Goal: Use online tool/utility: Utilize a website feature to perform a specific function

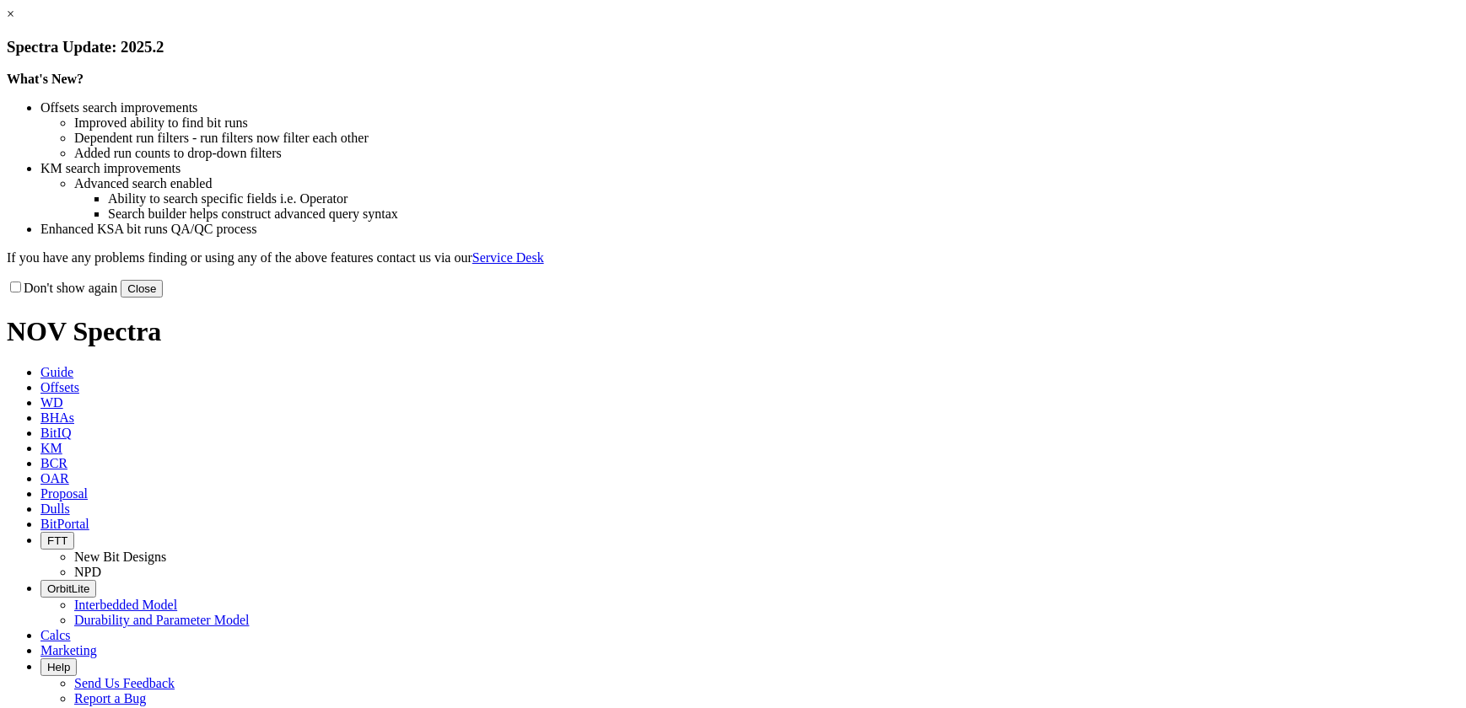
click at [584, 222] on li "Search builder helps construct advanced query syntax" at bounding box center [783, 214] width 1351 height 15
click at [163, 298] on button "Close" at bounding box center [142, 289] width 42 height 18
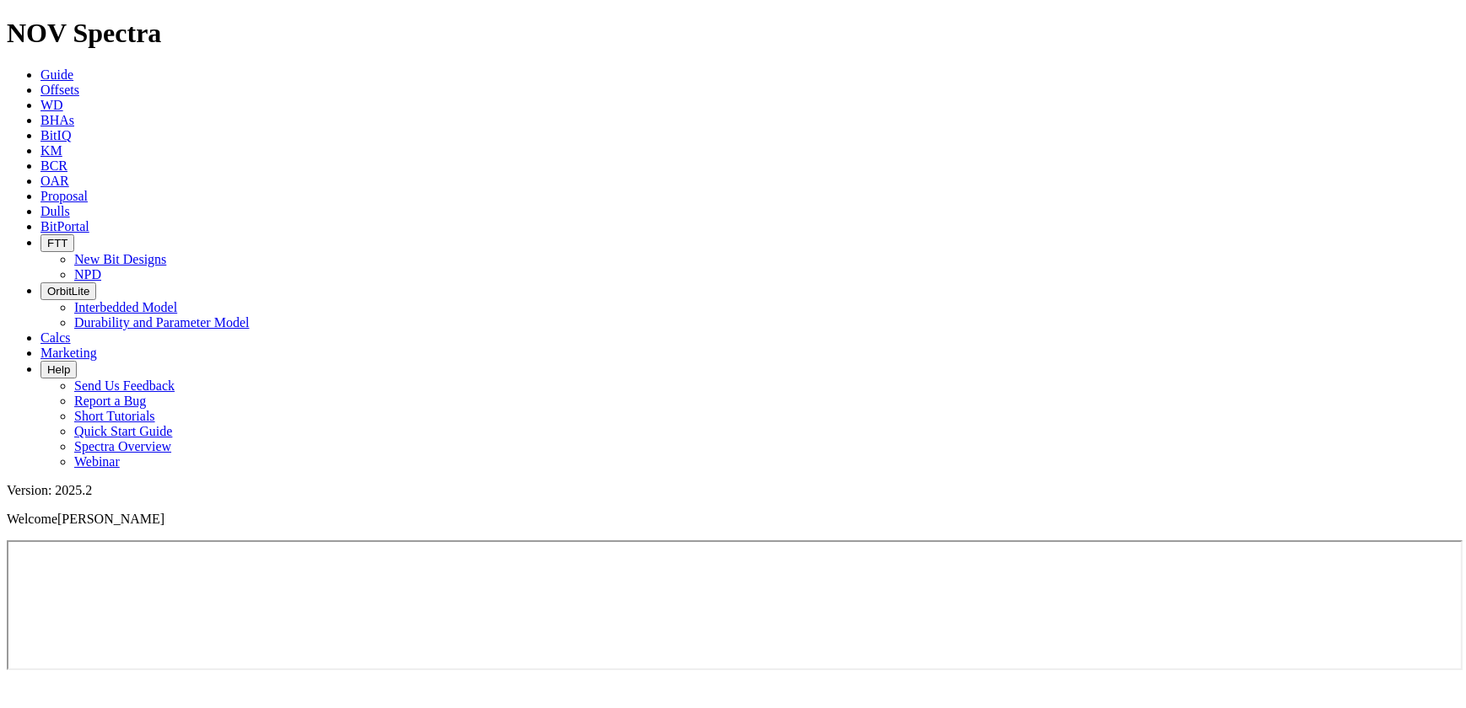
drag, startPoint x: 906, startPoint y: 25, endPoint x: 911, endPoint y: 35, distance: 11.3
click at [71, 331] on span "Calcs" at bounding box center [55, 338] width 30 height 14
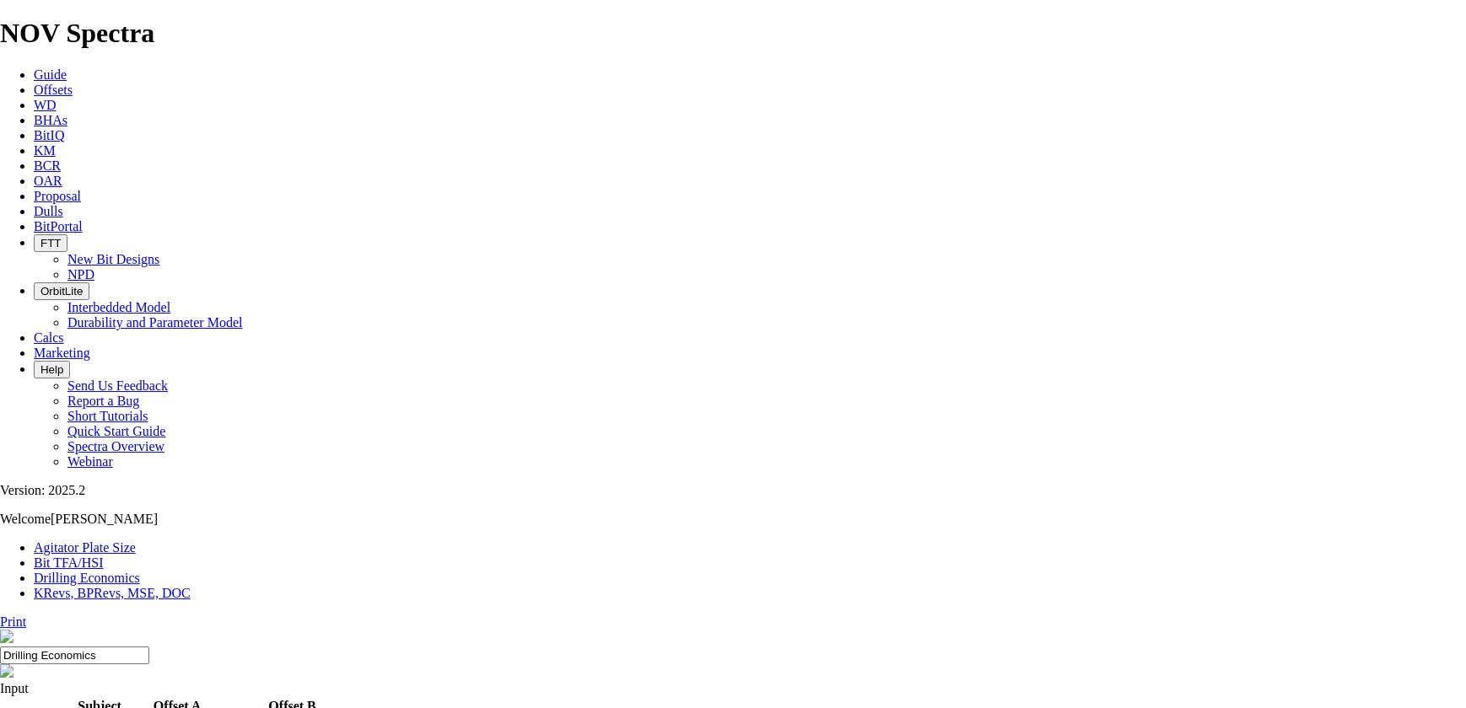
click at [104, 556] on link "Bit TFA/HSI" at bounding box center [69, 563] width 70 height 14
click at [149, 707] on input "Hole Size" at bounding box center [74, 721] width 149 height 18
type input "8.5"
type input "600"
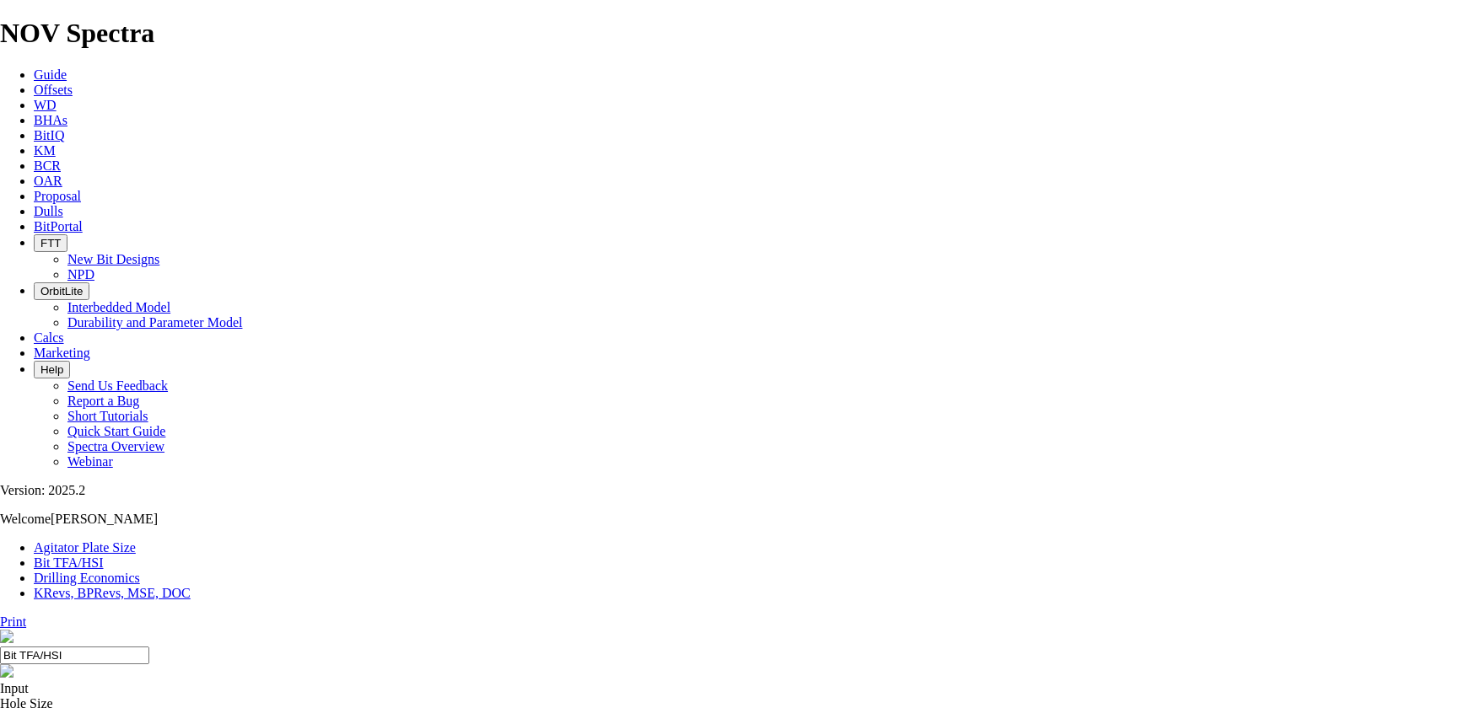
type input "12"
drag, startPoint x: 578, startPoint y: 446, endPoint x: 588, endPoint y: 444, distance: 10.4
type input "8"
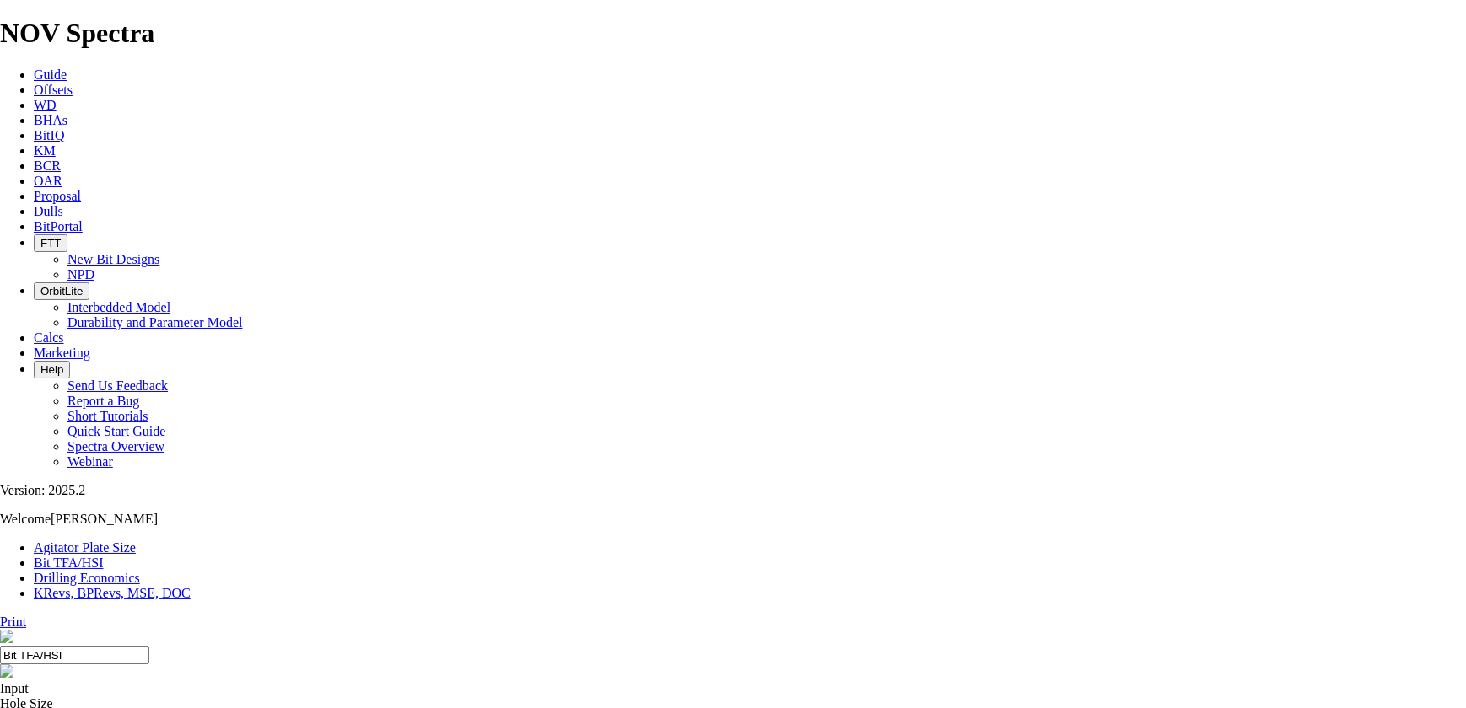
select select "number:11"
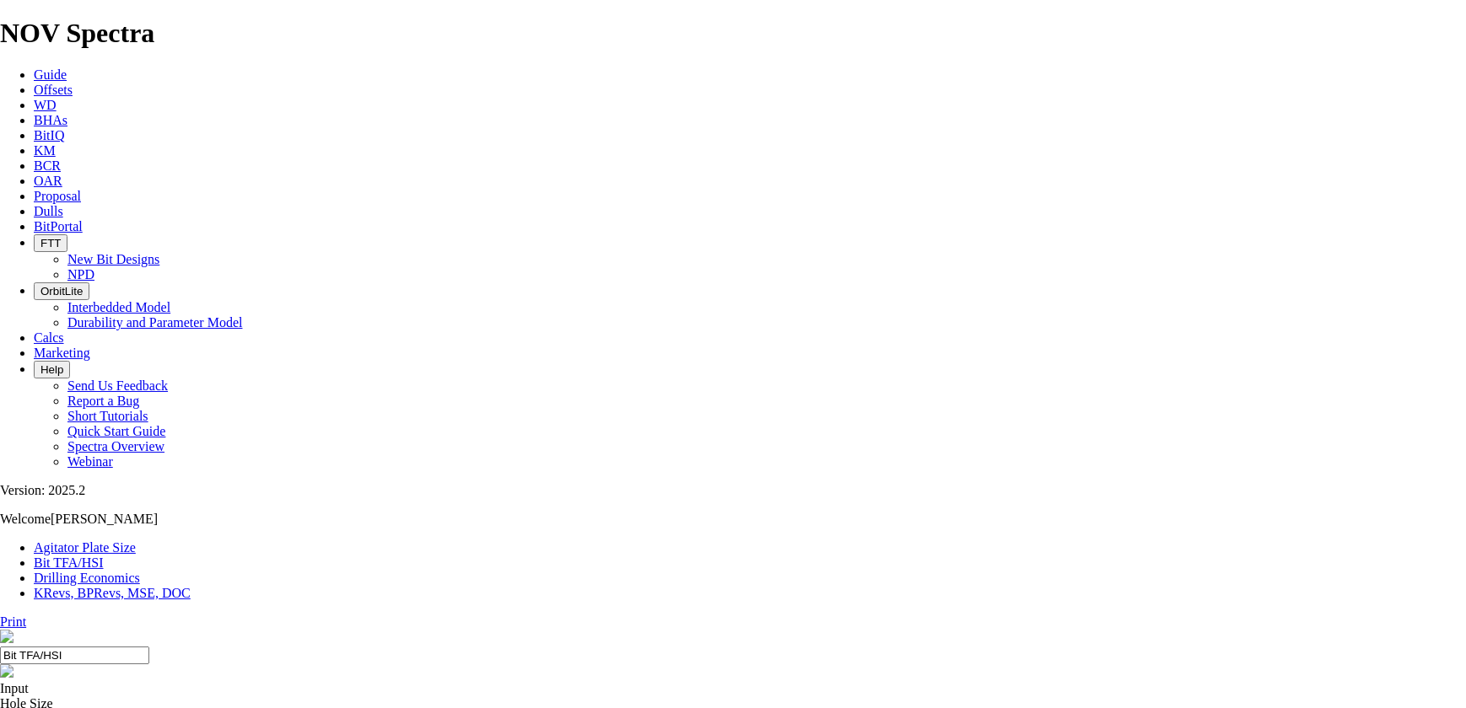
select select "number:11"
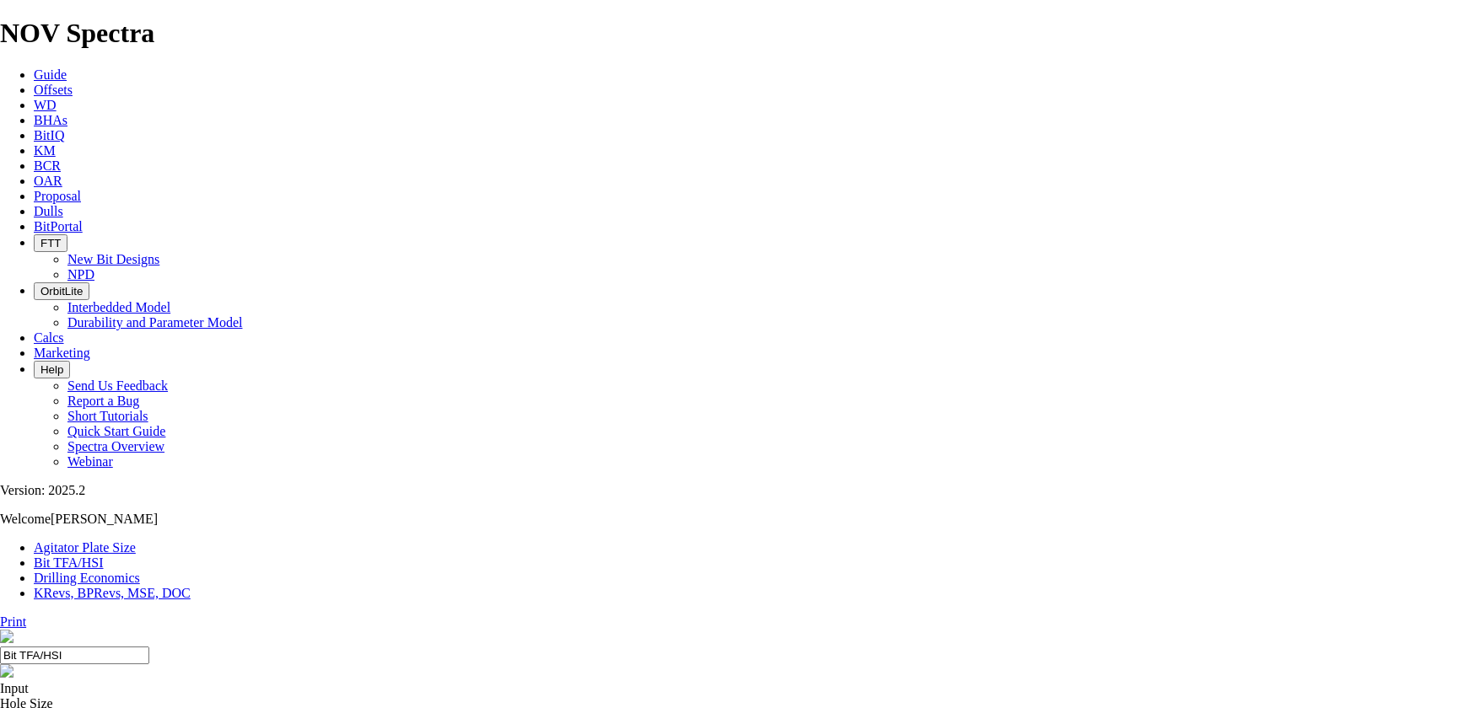
select select "number:12"
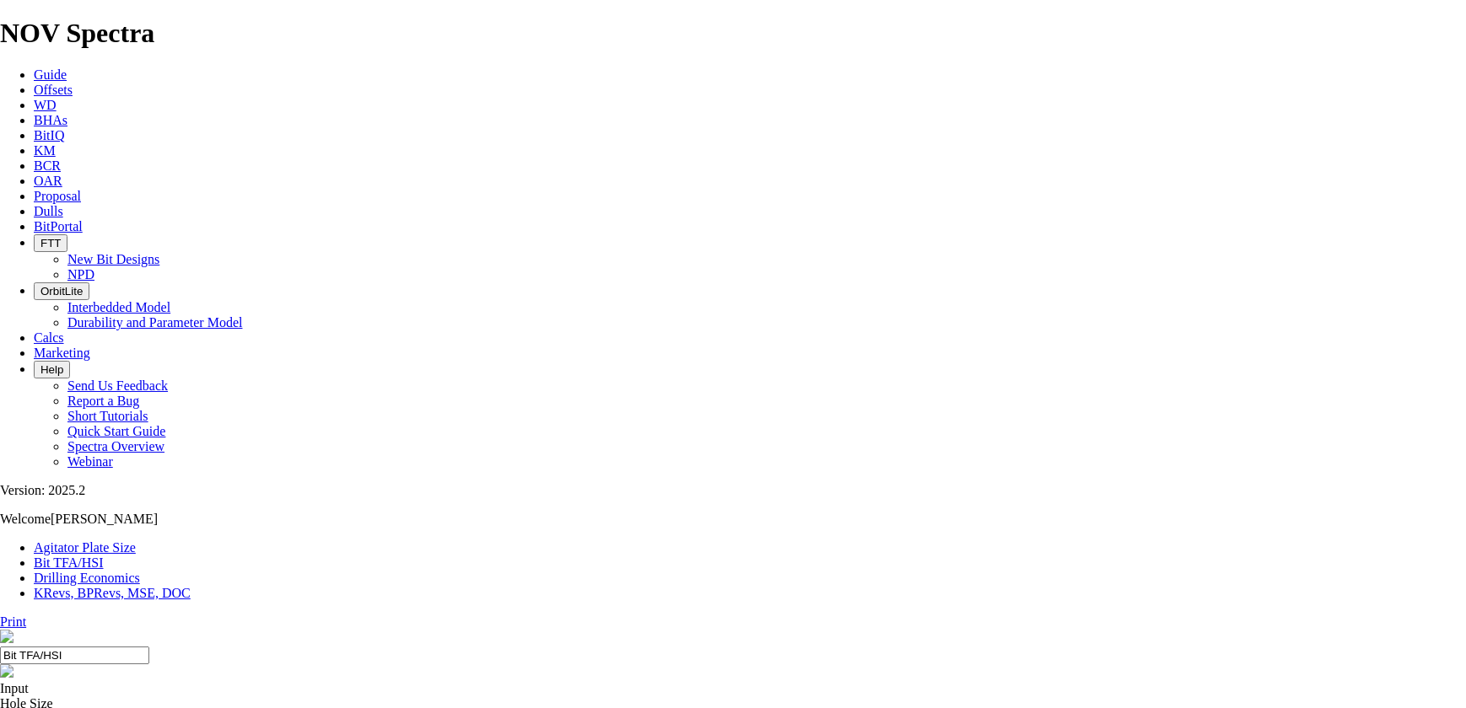
select select "number:12"
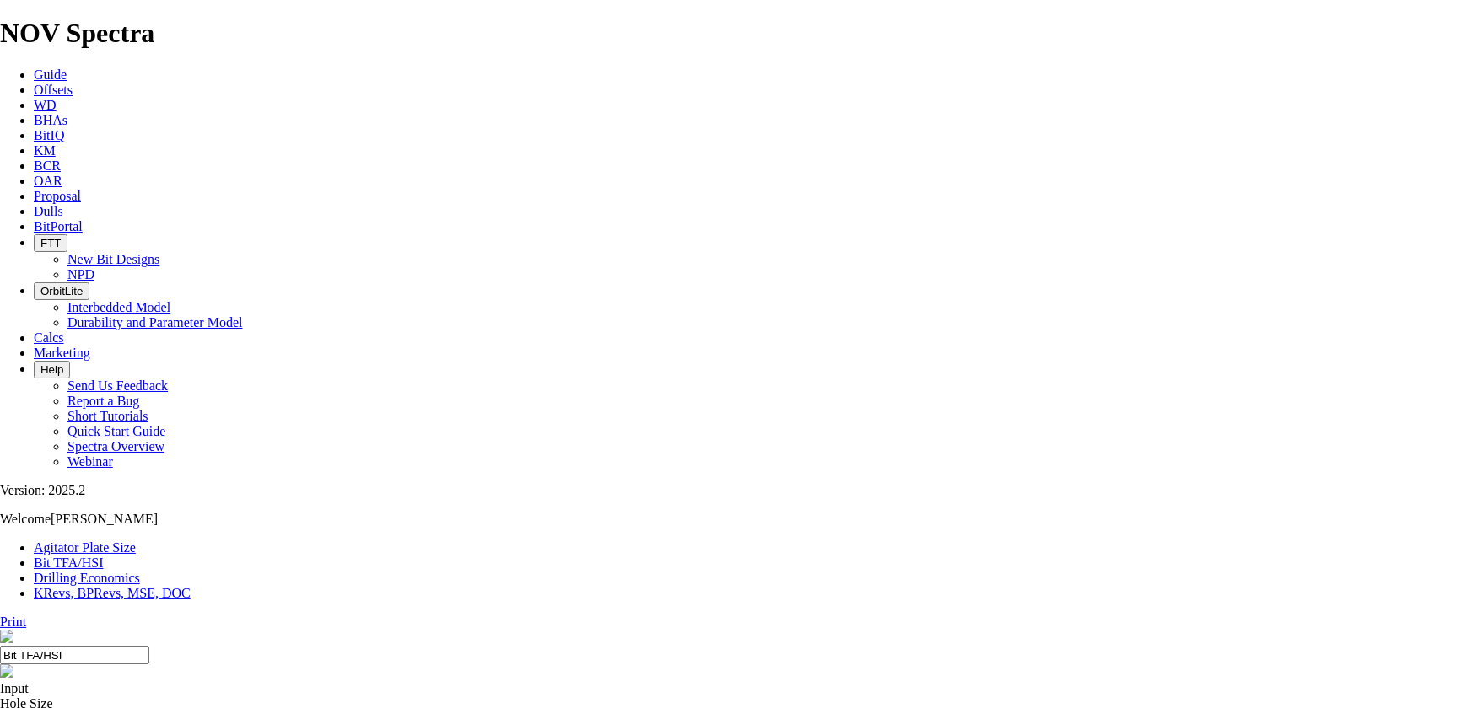
select select "number:11"
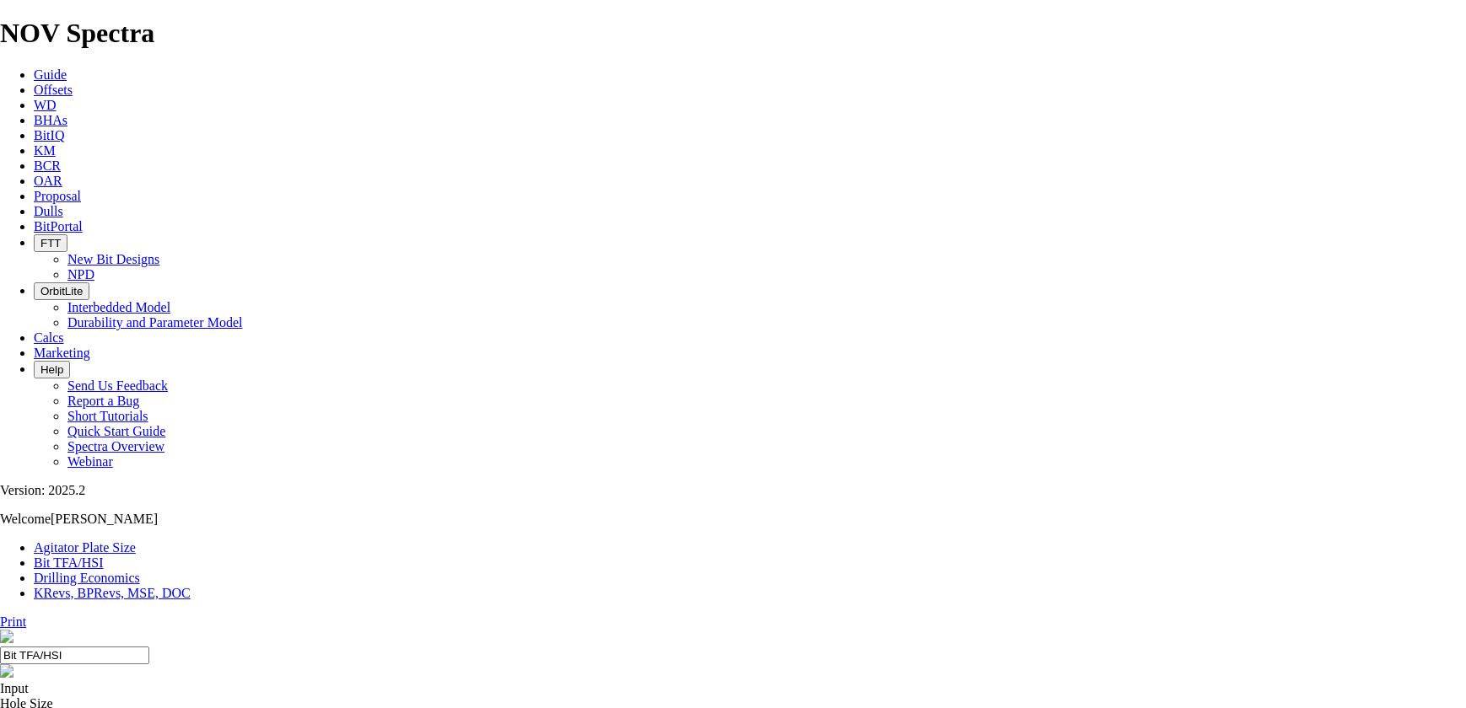
select select "number:11"
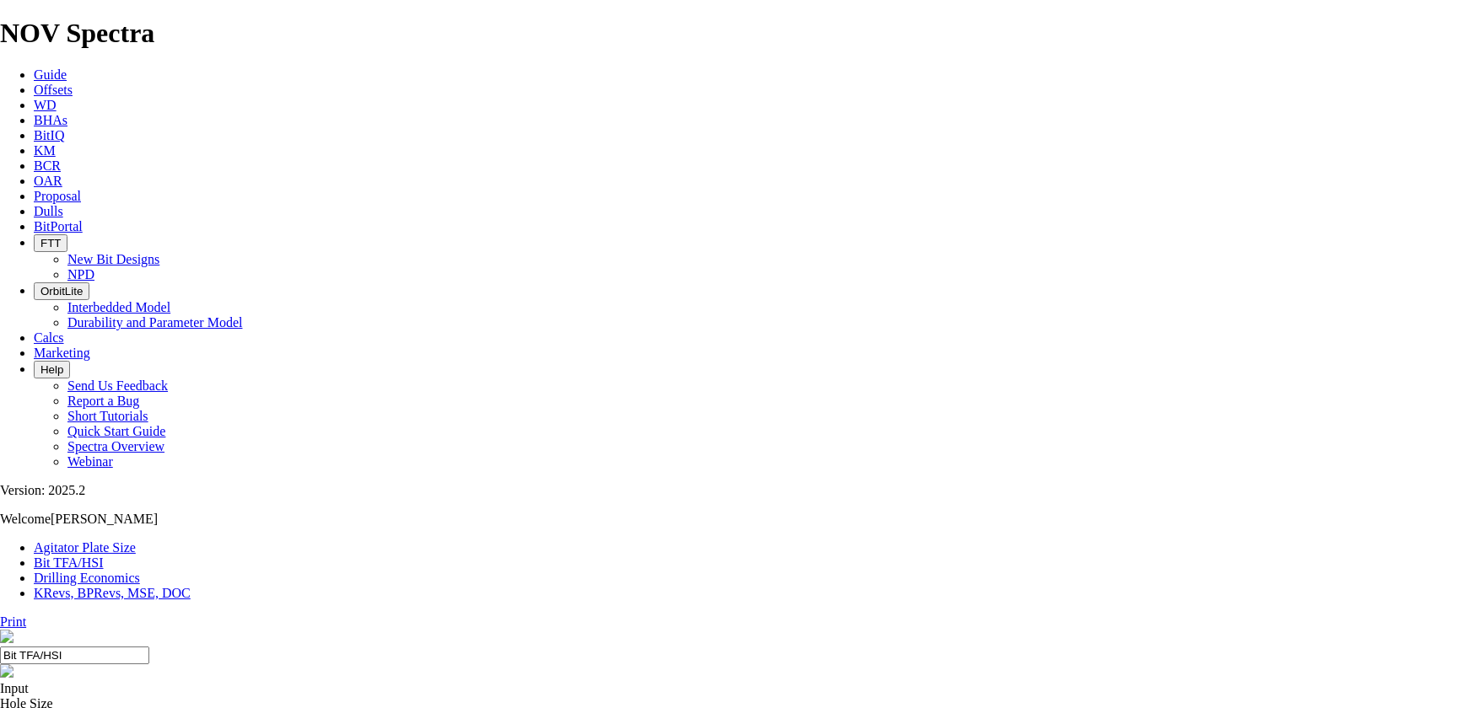
type input "9"
select select "number:0"
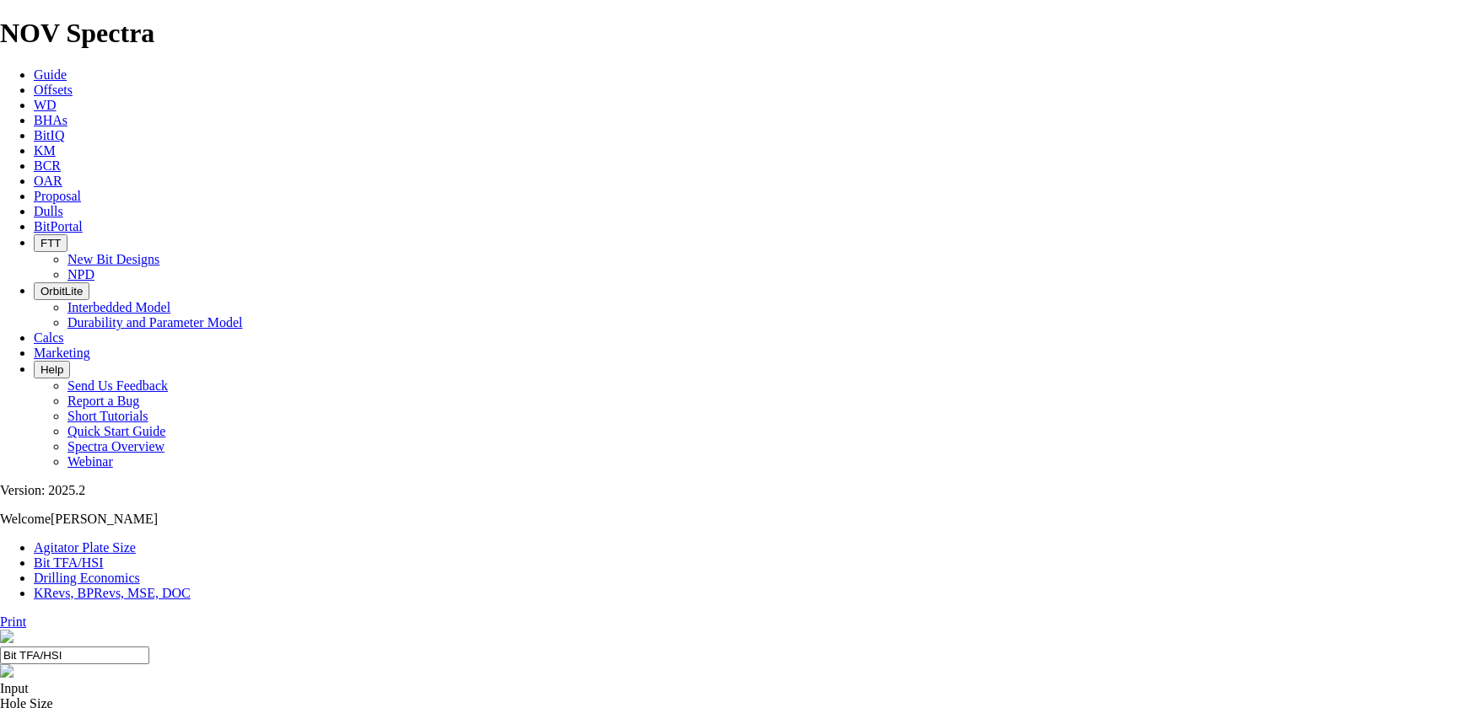
select select "number:0"
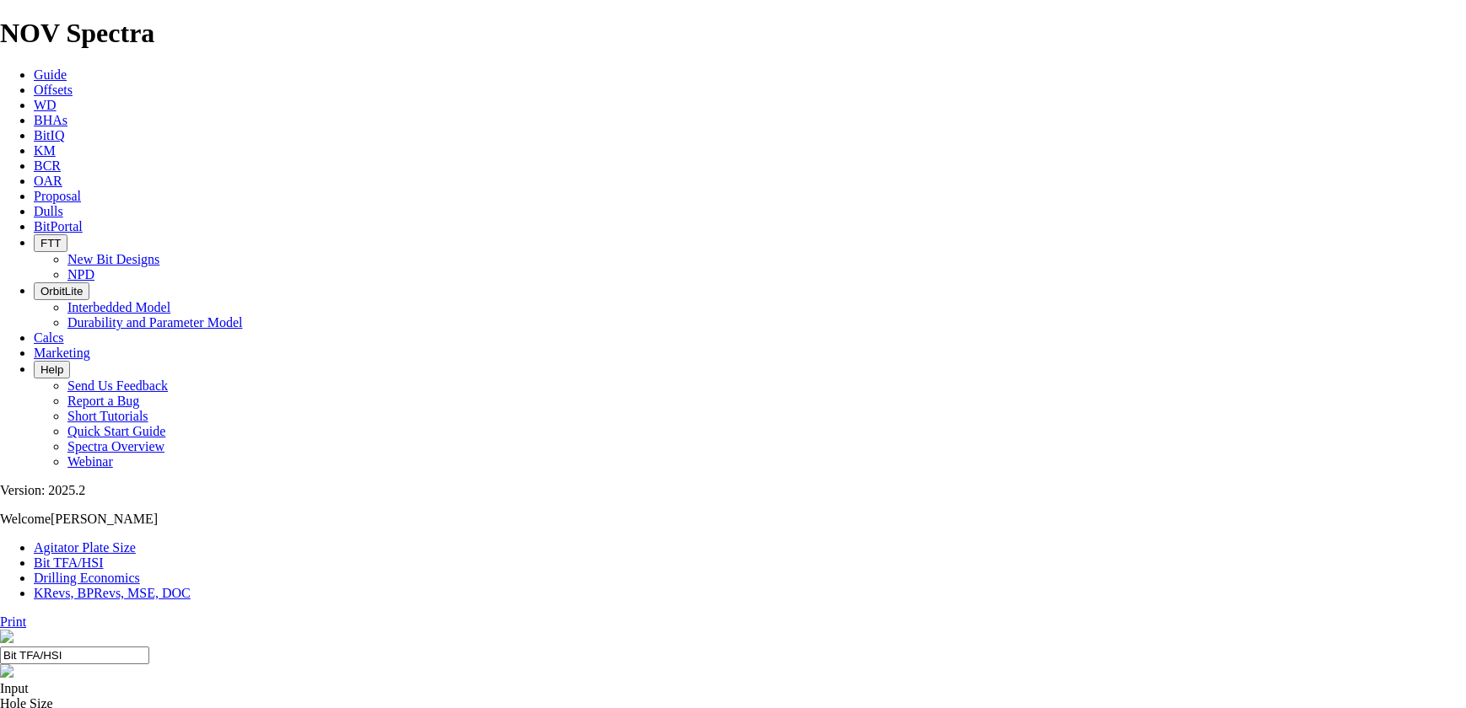
select select "number:0"
drag, startPoint x: 595, startPoint y: 442, endPoint x: 611, endPoint y: 441, distance: 16.0
type input "9"
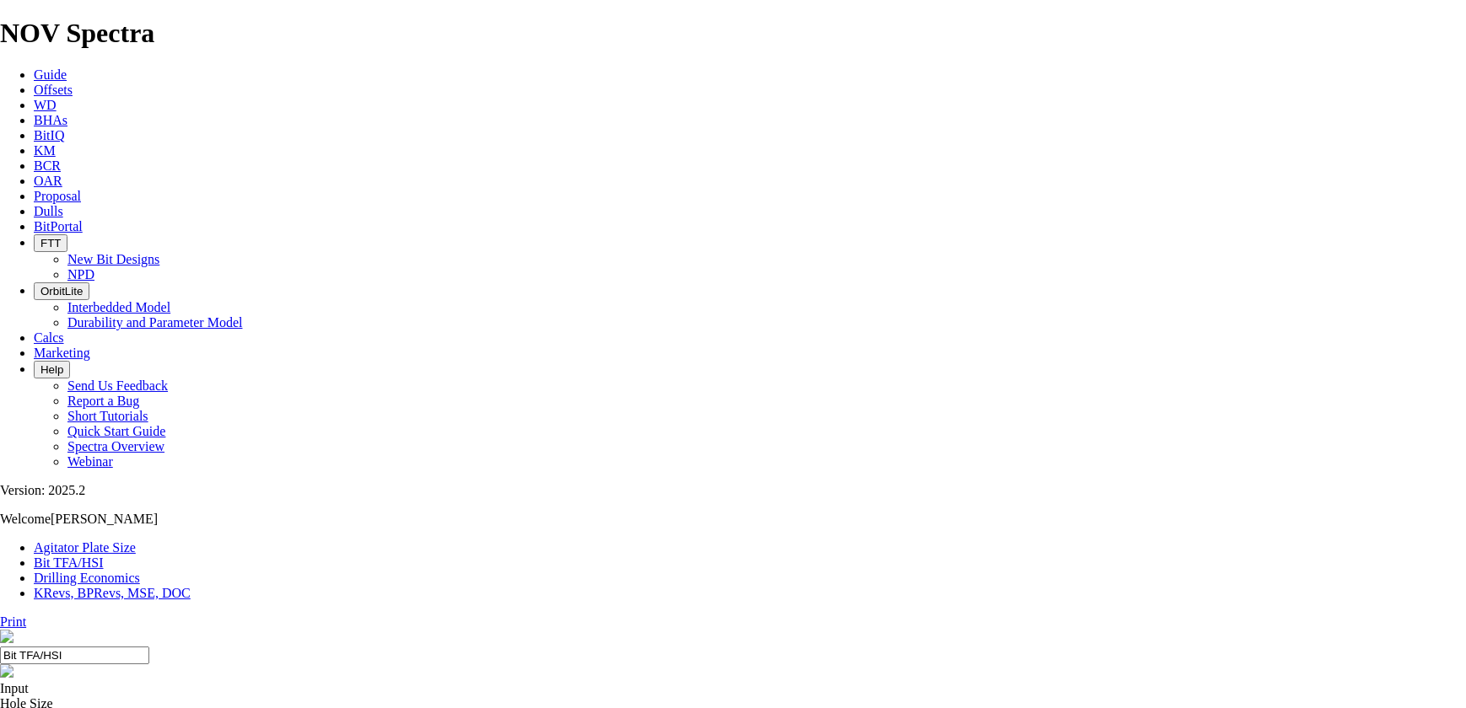
select select "number:12"
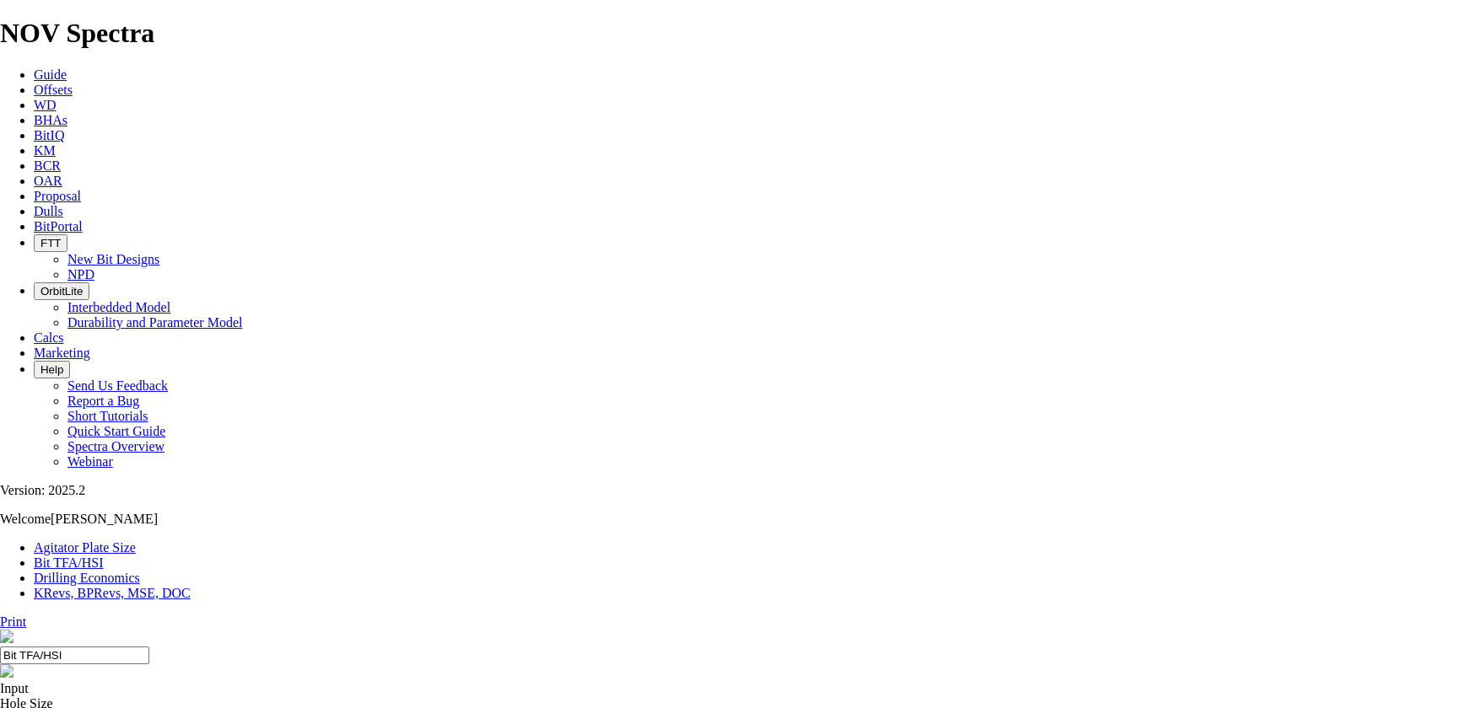
select select "number:12"
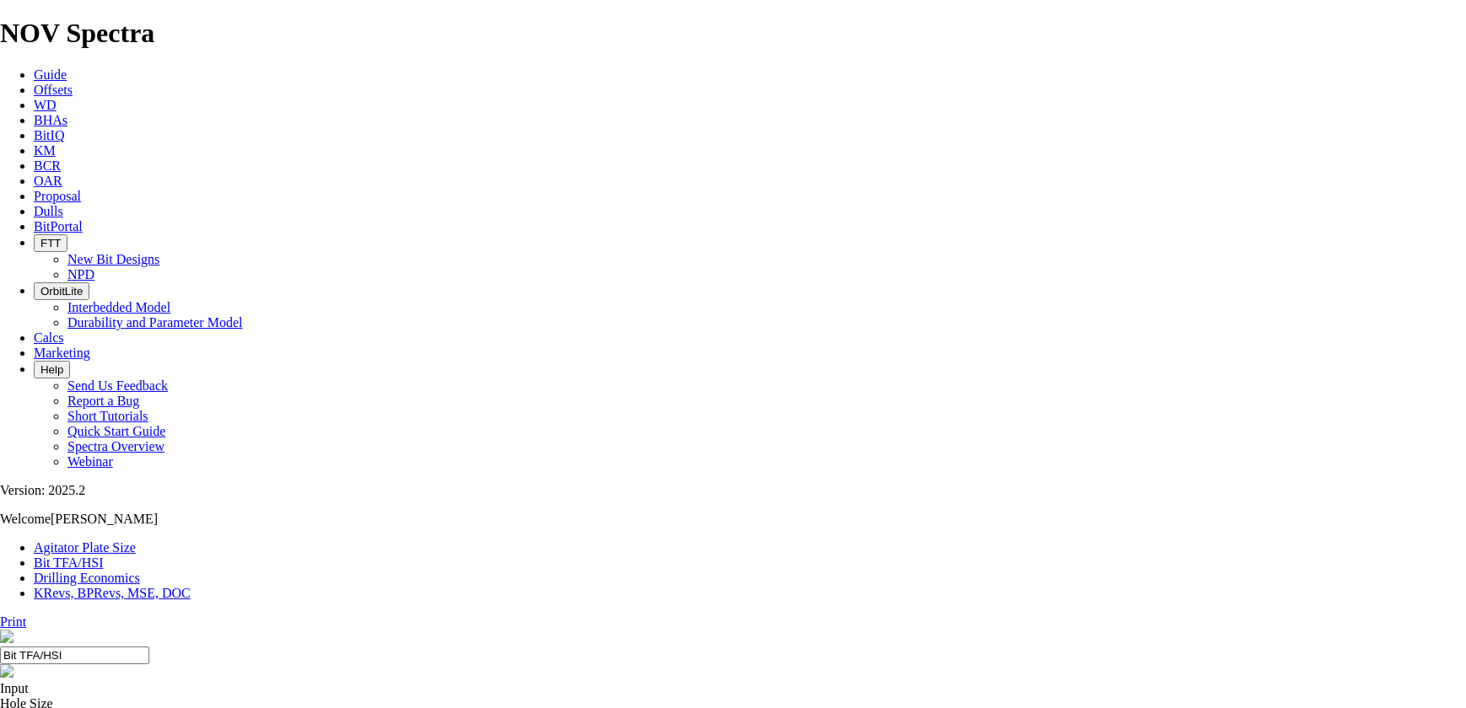
type input "8"
select select "number:0"
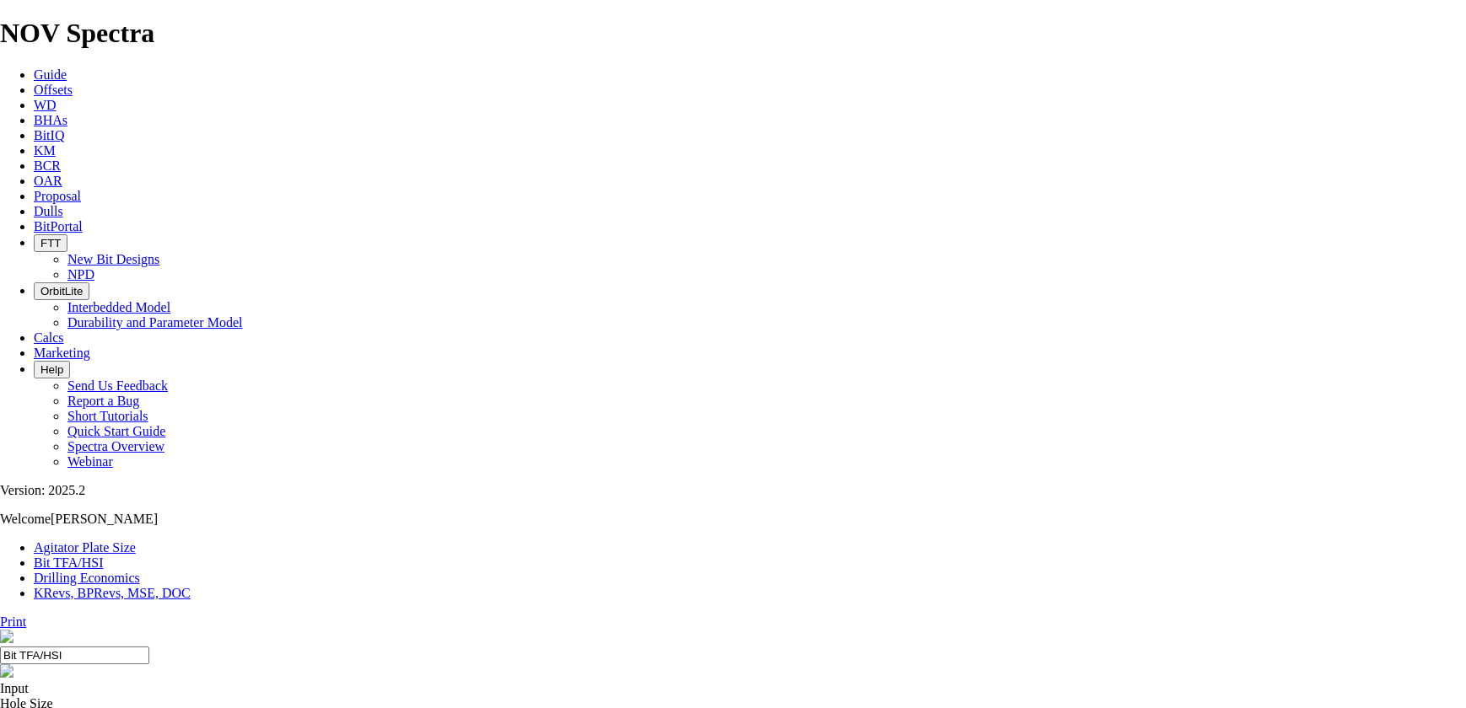
select select "number:0"
drag, startPoint x: 620, startPoint y: 440, endPoint x: 599, endPoint y: 441, distance: 21.1
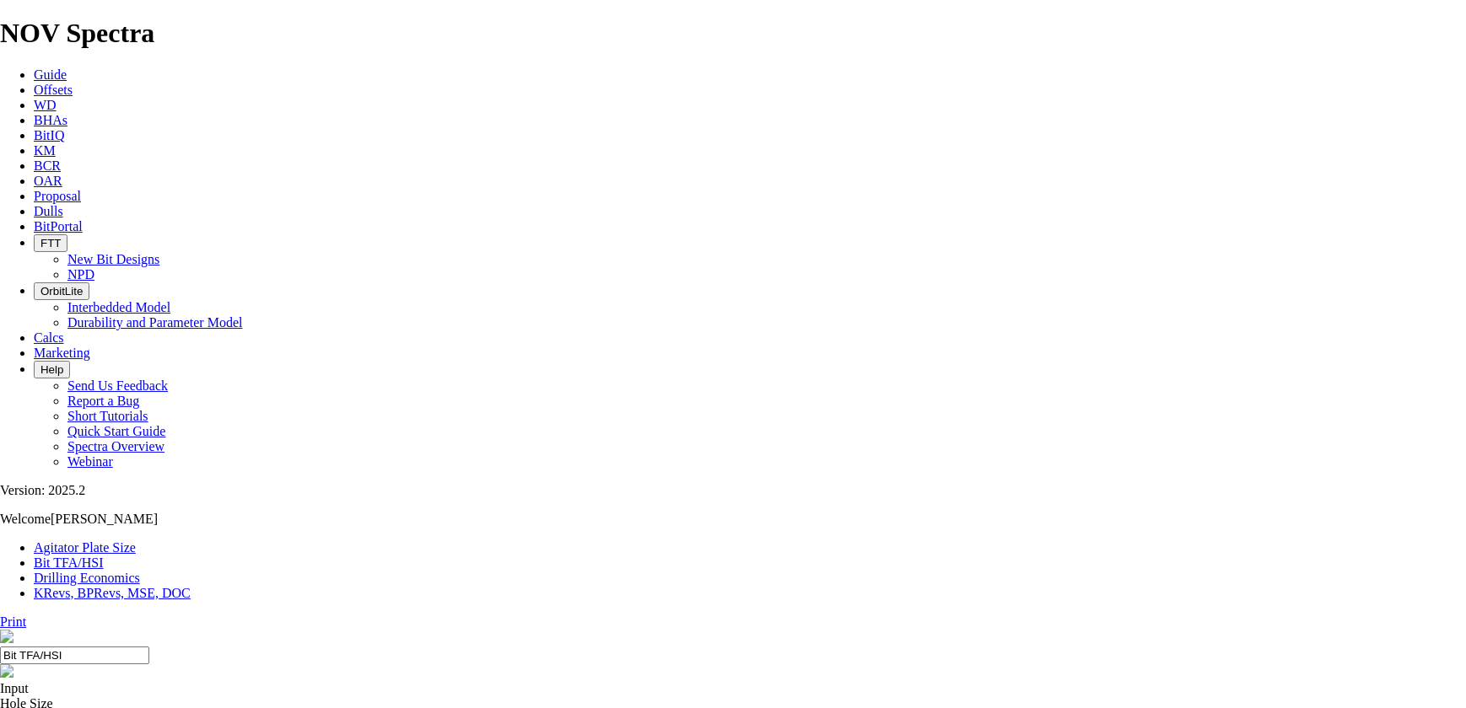
type input "8"
select select "number:12"
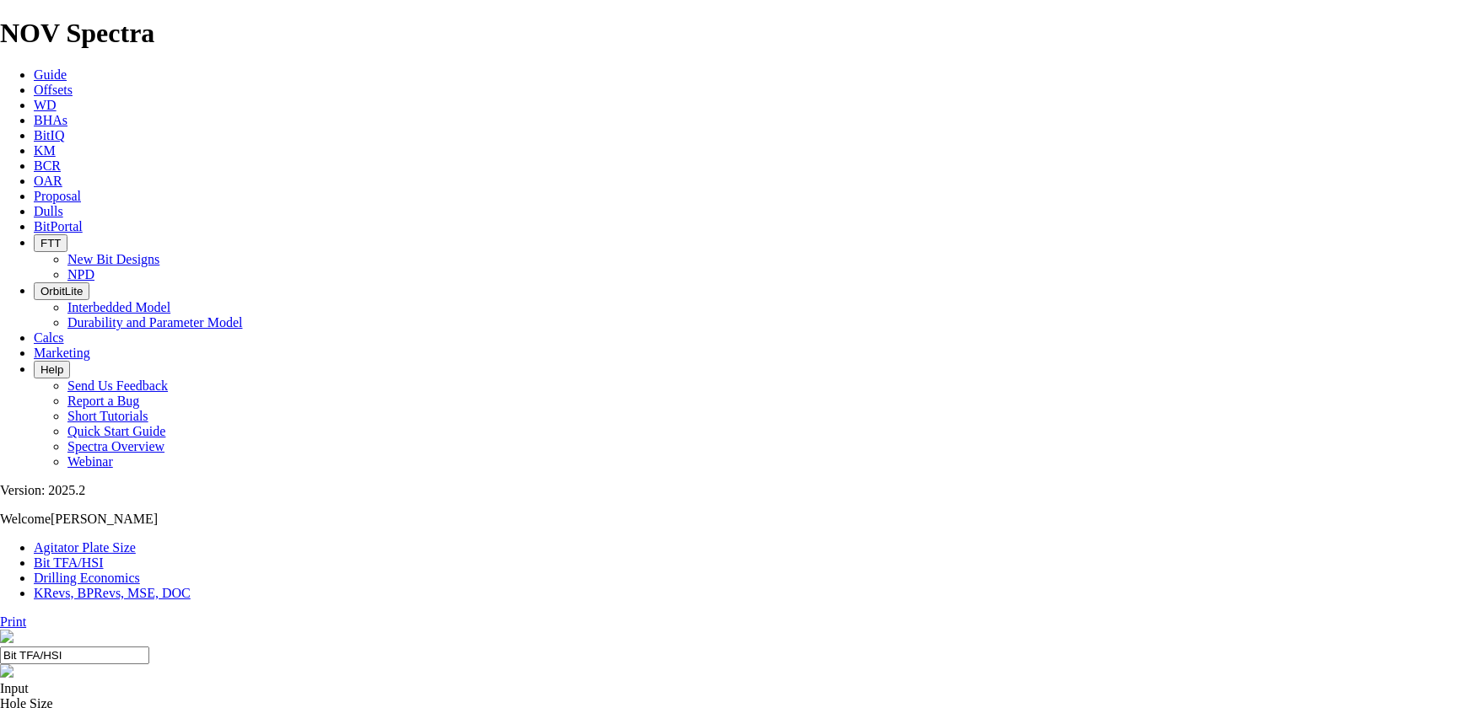
select select "number:12"
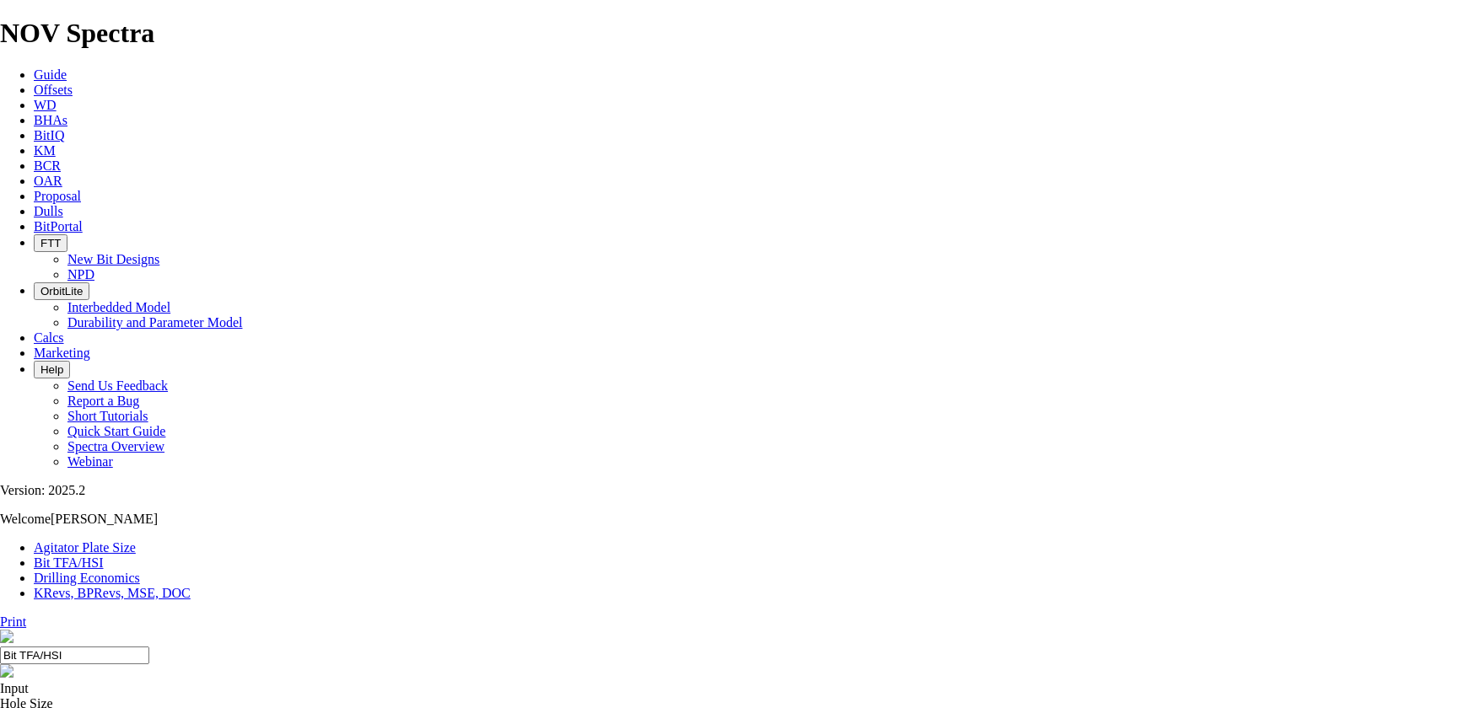
select select "number:12"
type input "7"
select select "number:0"
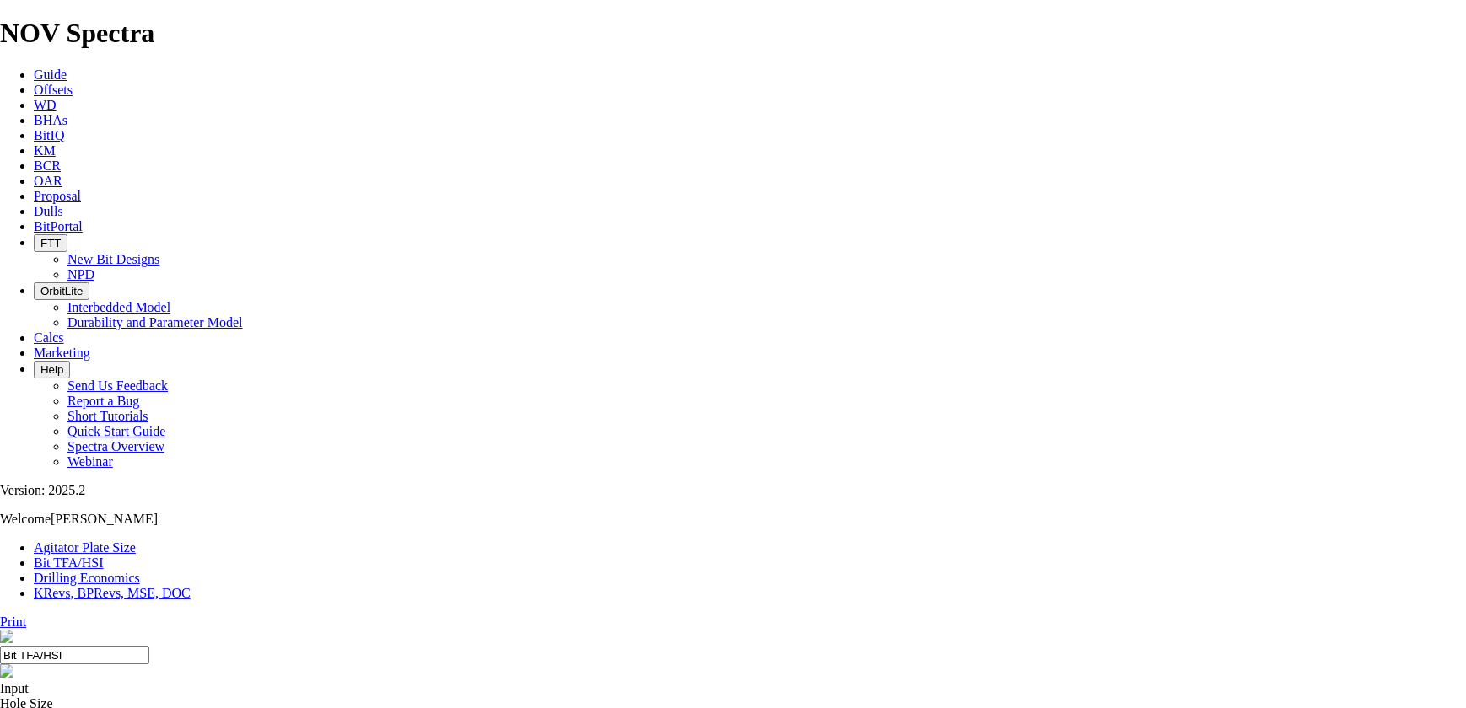
select select "number:0"
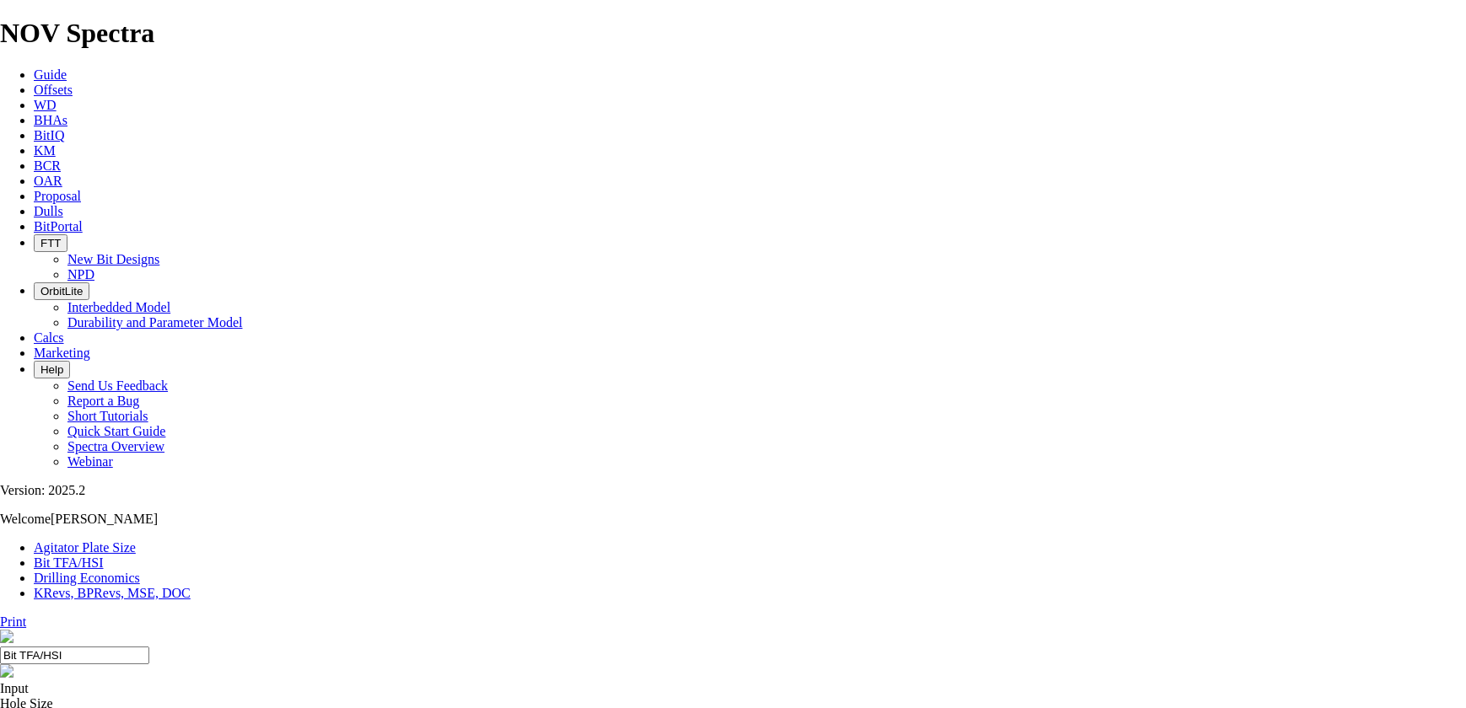
select select "number:0"
drag, startPoint x: 596, startPoint y: 439, endPoint x: 579, endPoint y: 440, distance: 16.9
type input "7"
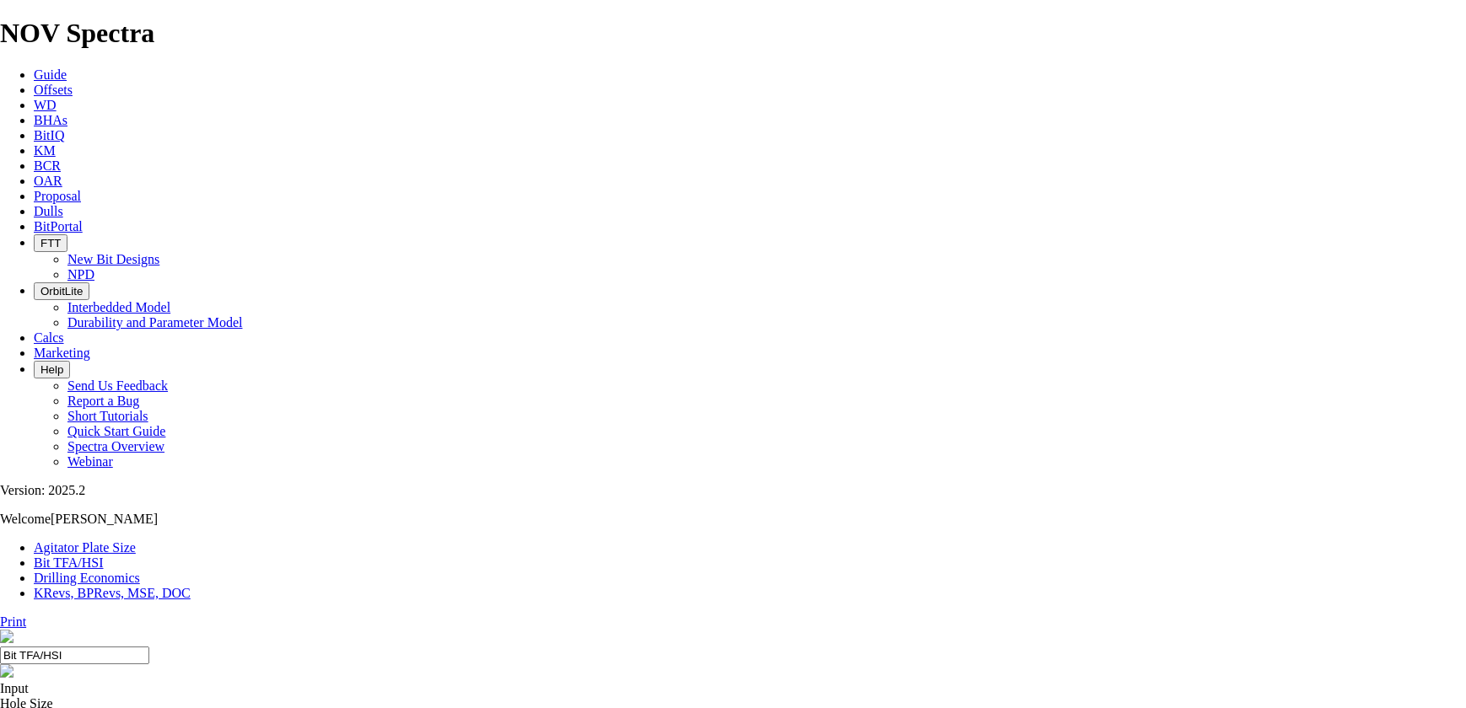
select select "number:12"
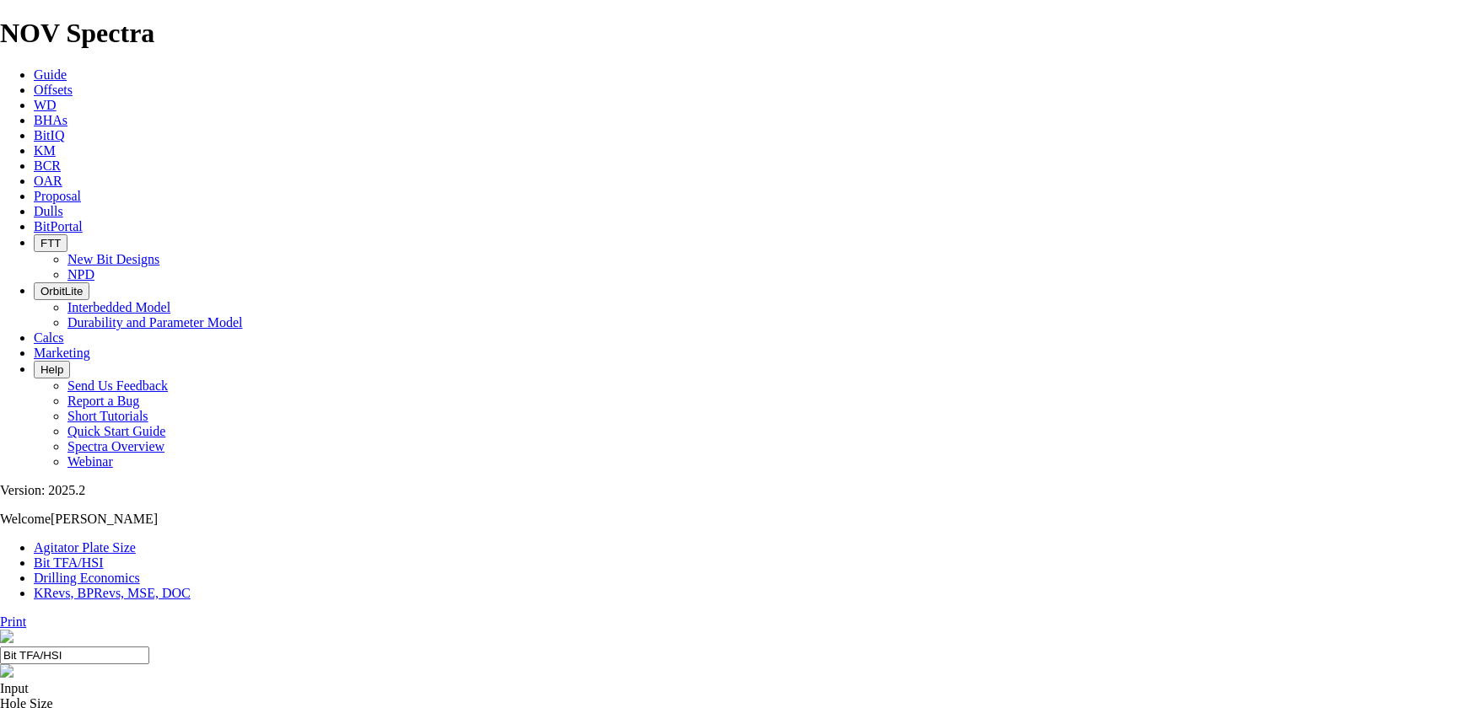
select select "number:12"
type input "8"
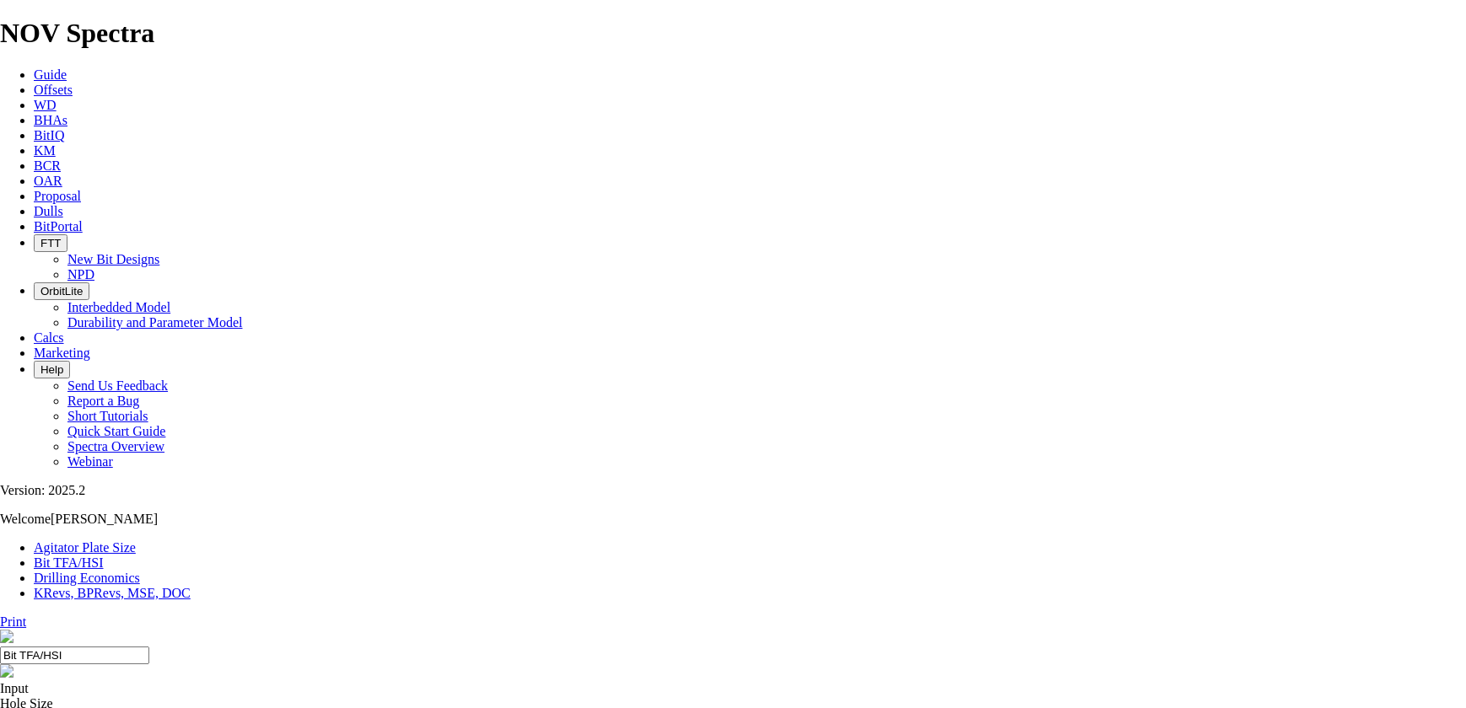
select select "number:0"
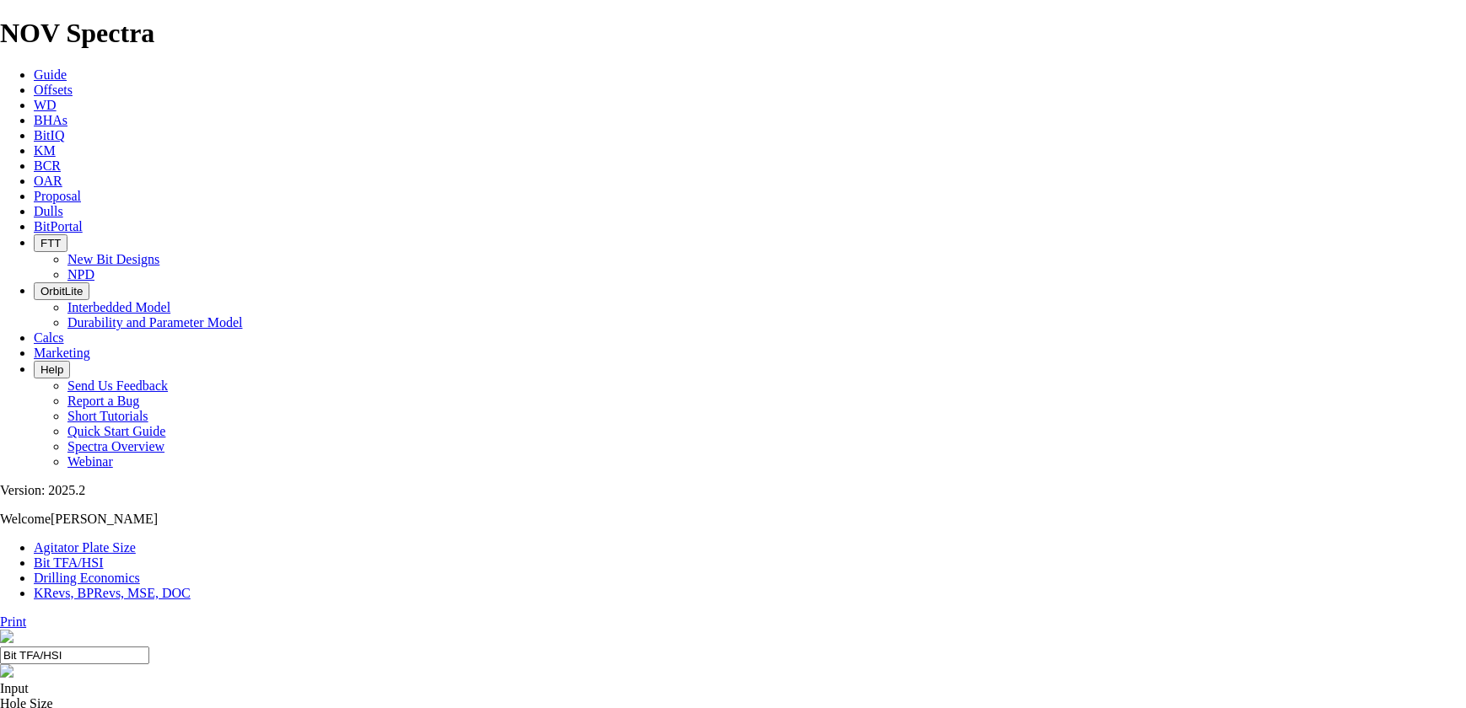
select select "number:0"
drag, startPoint x: 574, startPoint y: 442, endPoint x: 590, endPoint y: 439, distance: 16.2
type input "8"
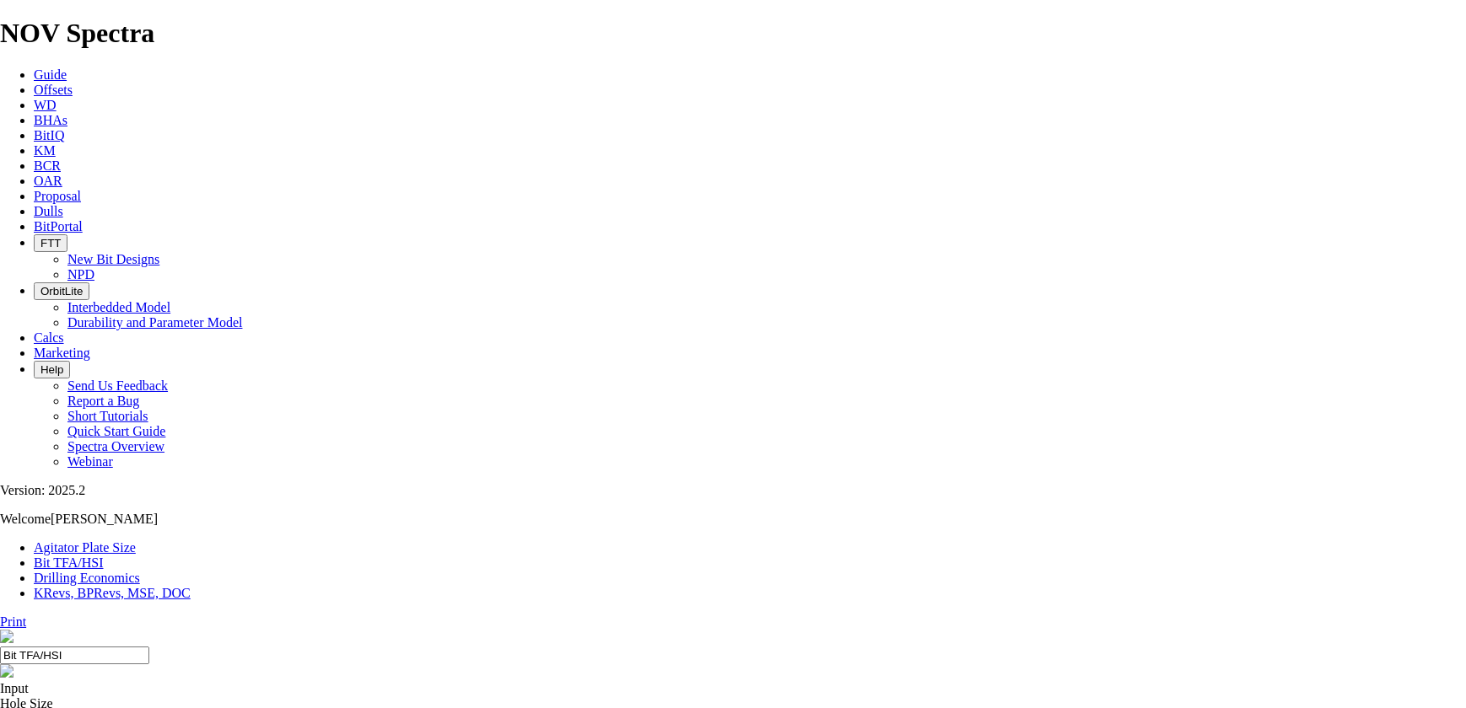
select select "number:11"
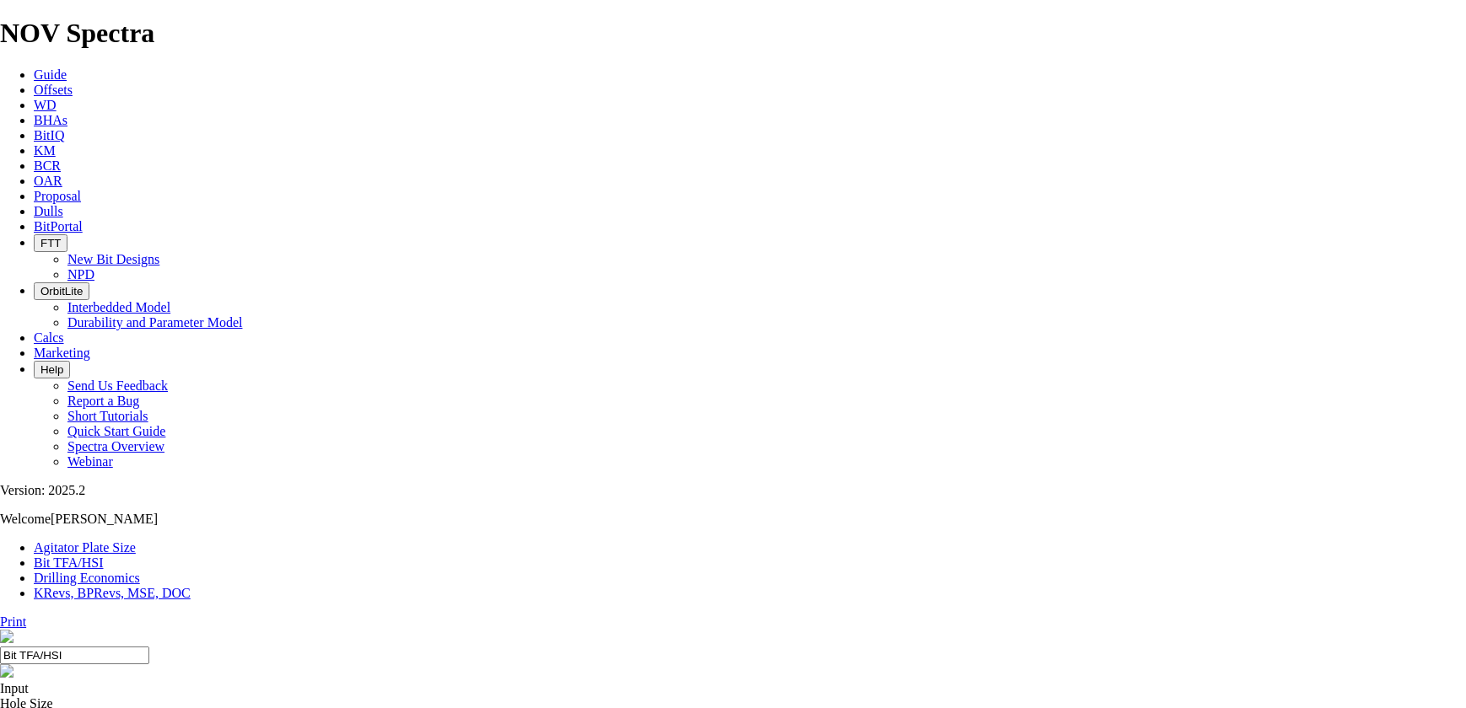
select select "number:11"
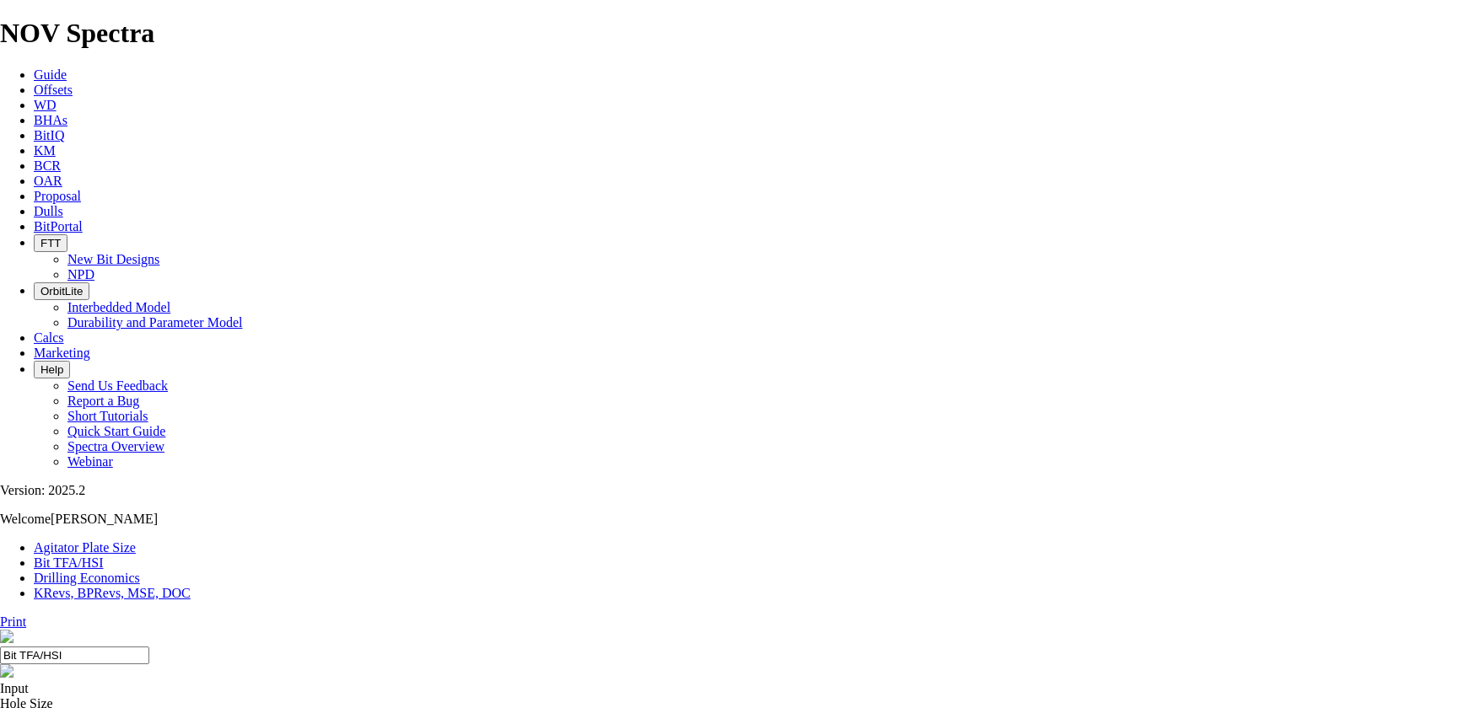
select select "number:11"
